Goal: Find specific page/section: Find specific page/section

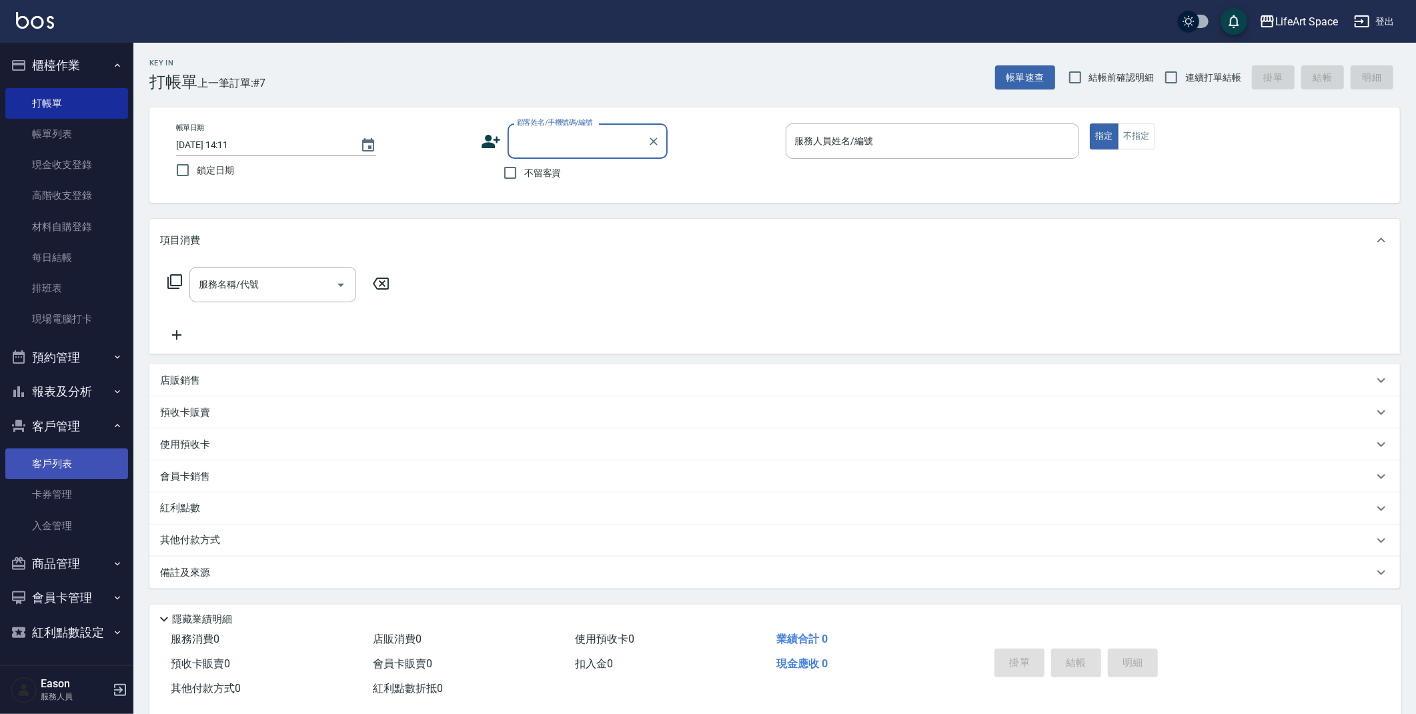
click at [57, 467] on link "客戶列表" at bounding box center [66, 463] width 123 height 31
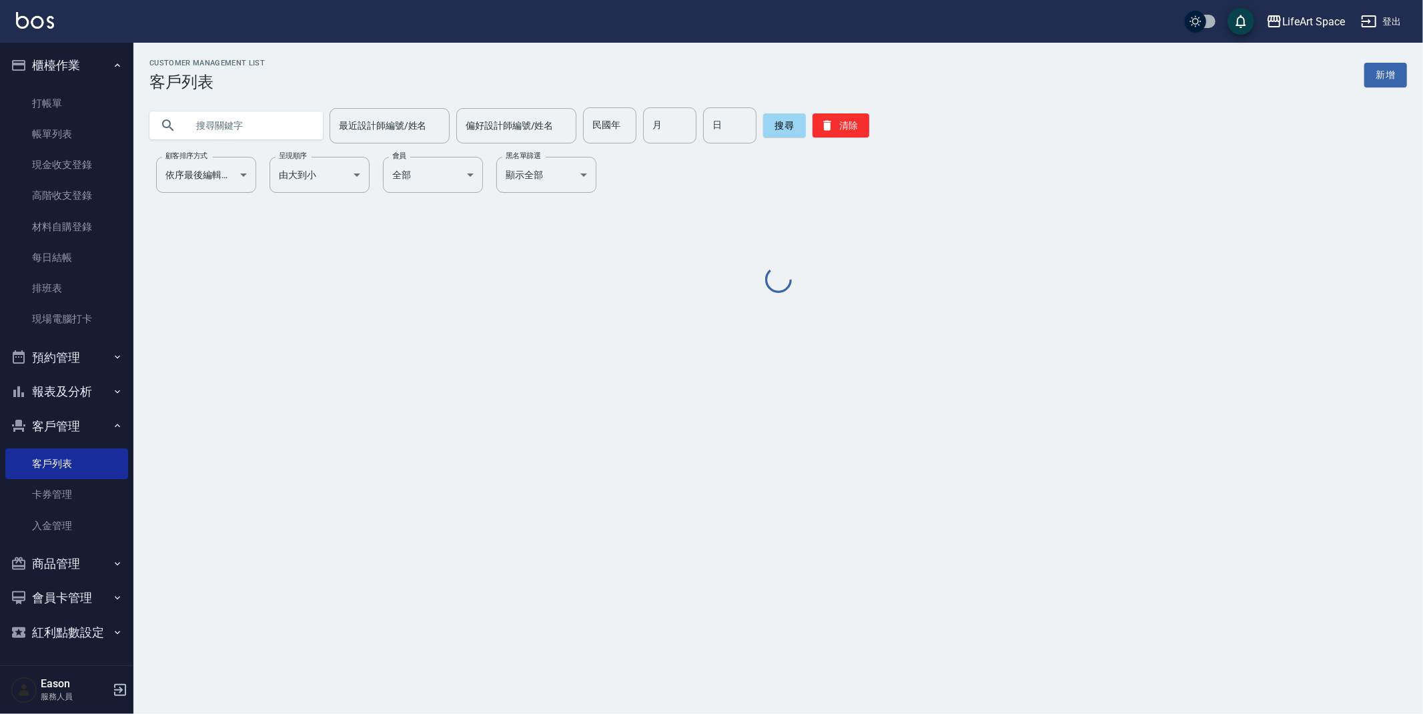
click at [257, 130] on input "text" at bounding box center [249, 125] width 125 height 36
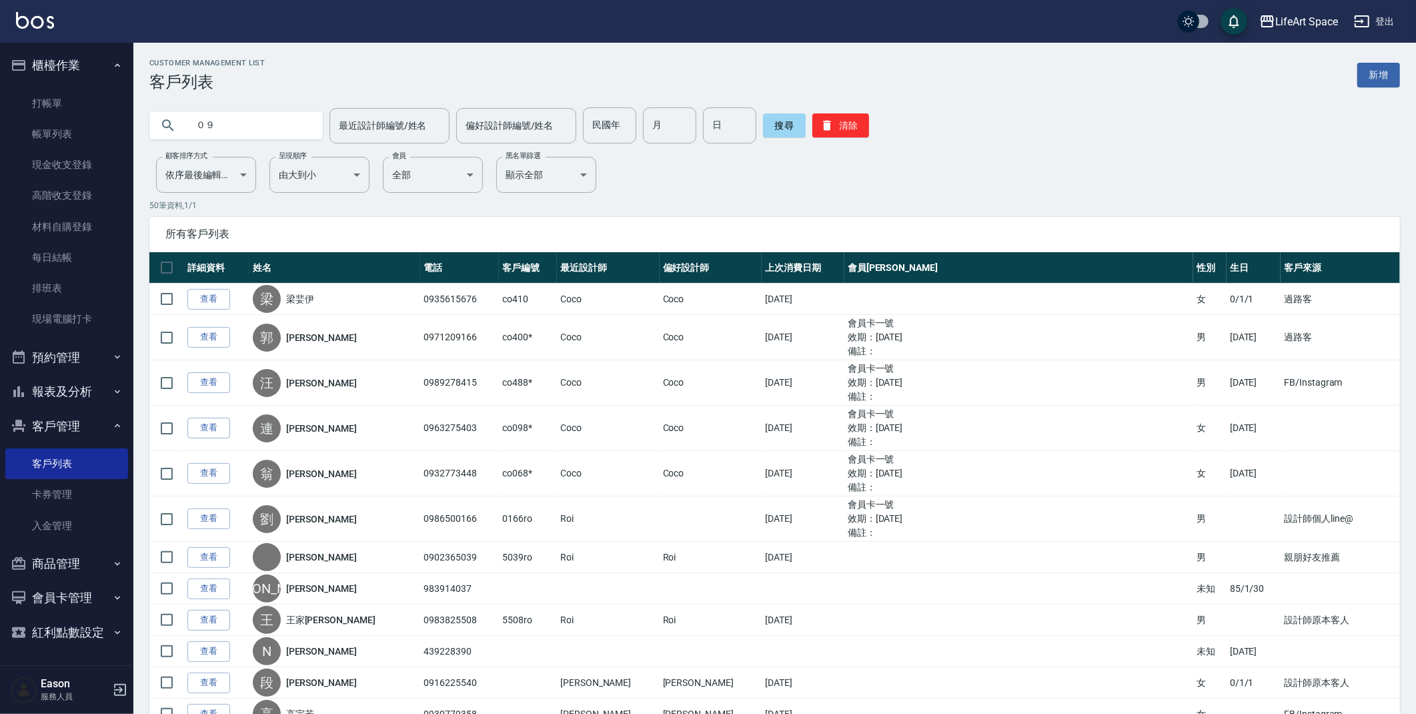
type input "０"
type input "1"
type input "0978091887"
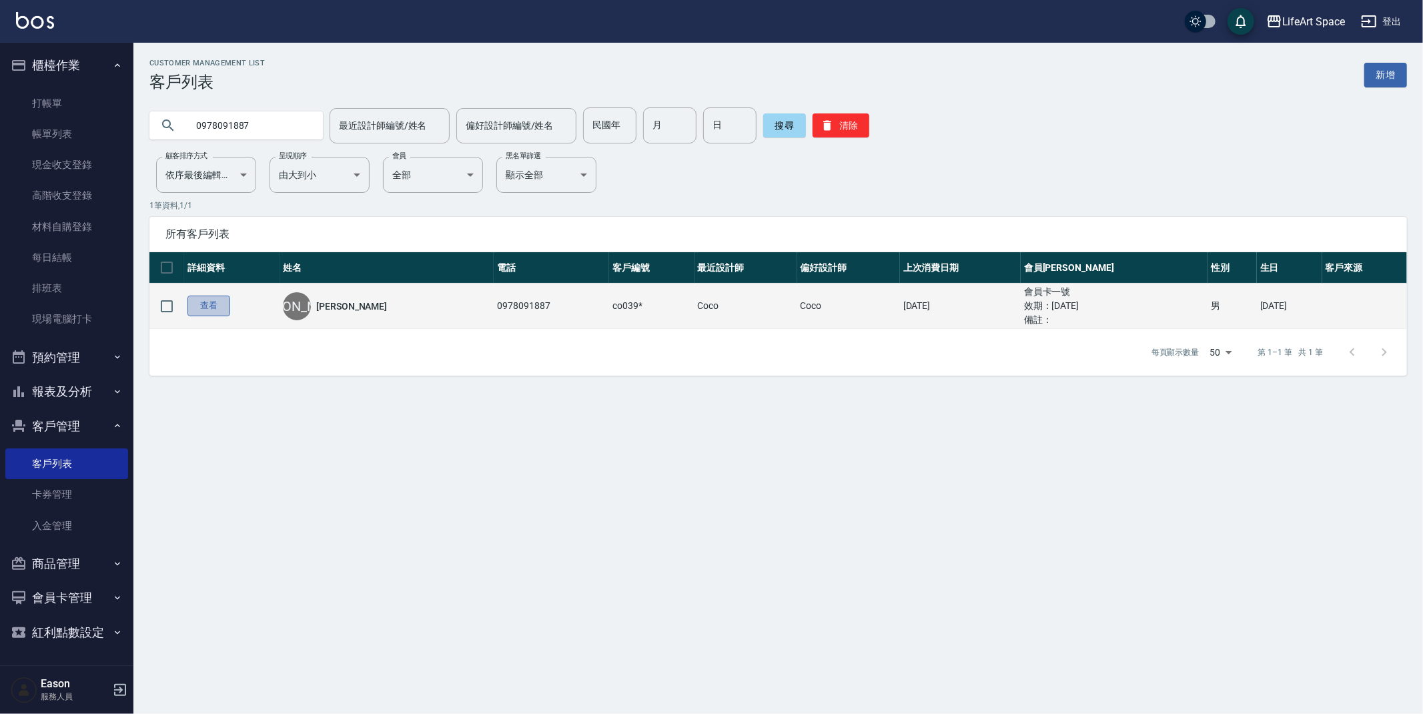
click at [213, 309] on link "查看" at bounding box center [208, 305] width 43 height 21
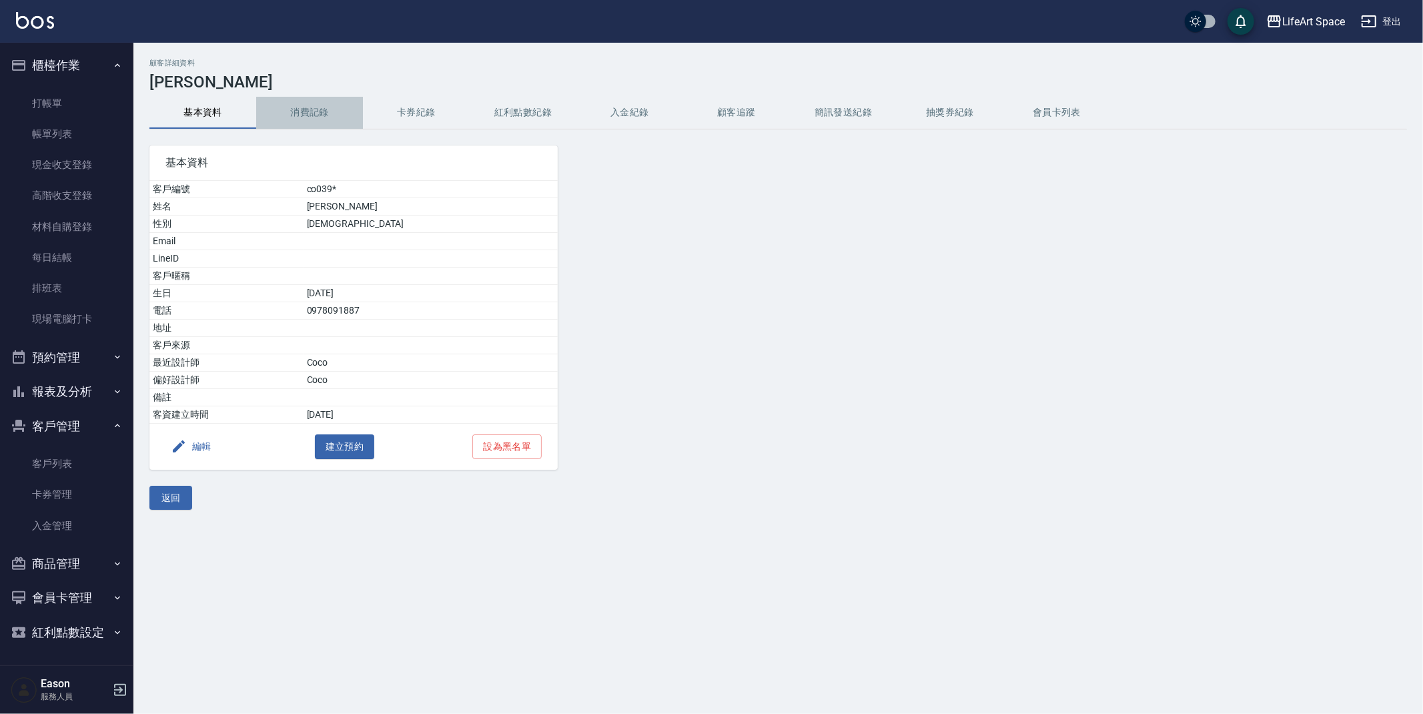
click at [304, 111] on button "消費記錄" at bounding box center [309, 113] width 107 height 32
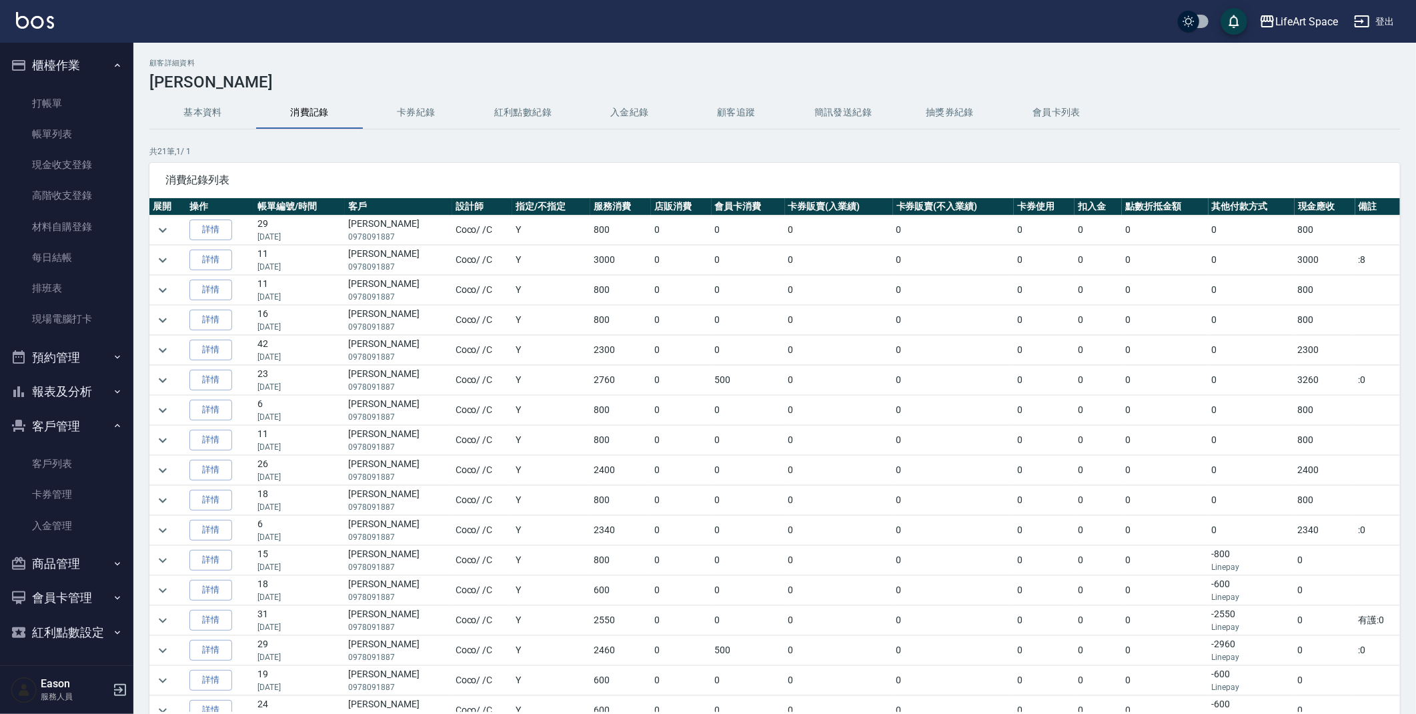
click at [256, 97] on button "消費記錄" at bounding box center [309, 113] width 107 height 32
